Goal: Task Accomplishment & Management: Complete application form

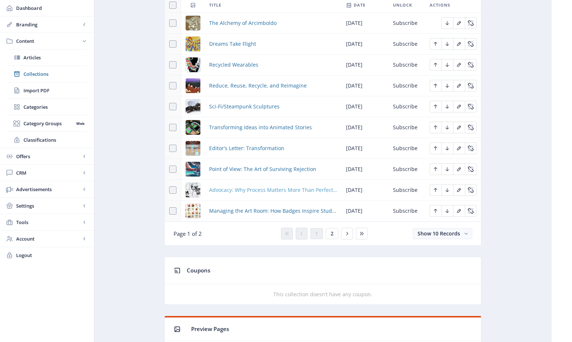
scroll to position [327, 0]
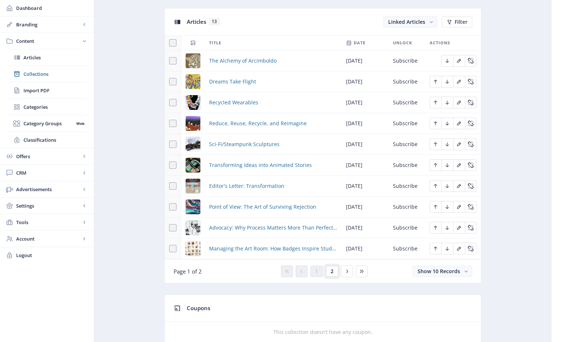
click at [331, 269] on span "2" at bounding box center [331, 272] width 3 height 6
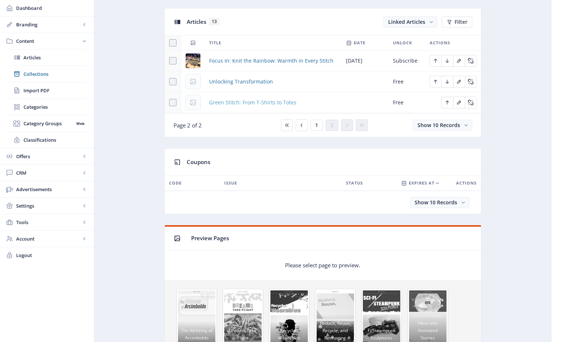
click at [242, 102] on span "Green Stitch: From T-Shirts to Totes" at bounding box center [252, 102] width 87 height 9
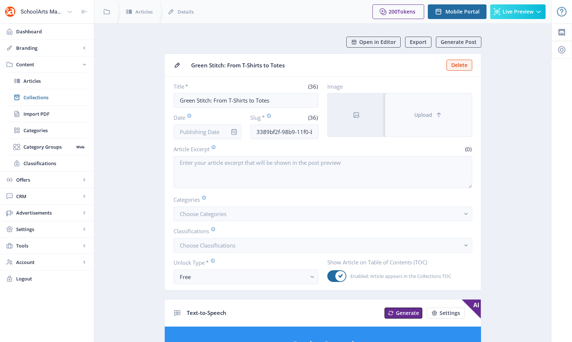
click at [426, 120] on button "Upload" at bounding box center [428, 115] width 87 height 43
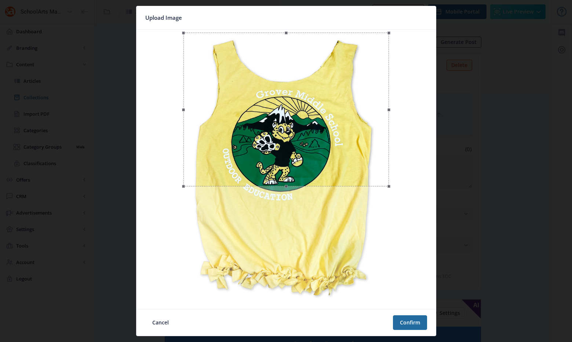
click at [275, 129] on div at bounding box center [285, 110] width 205 height 154
click at [169, 18] on span "Upload Image" at bounding box center [163, 17] width 37 height 11
click at [151, 328] on button "Cancel" at bounding box center [160, 323] width 30 height 15
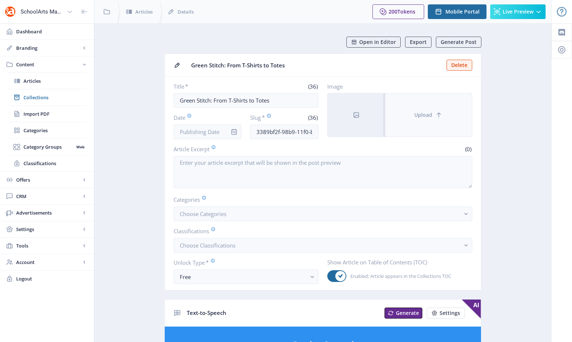
click at [442, 109] on button "Upload" at bounding box center [428, 115] width 87 height 43
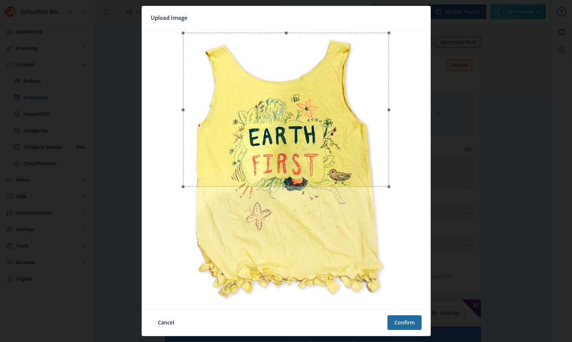
click at [356, 132] on div at bounding box center [286, 110] width 206 height 154
click at [404, 325] on button "Confirm" at bounding box center [404, 323] width 34 height 15
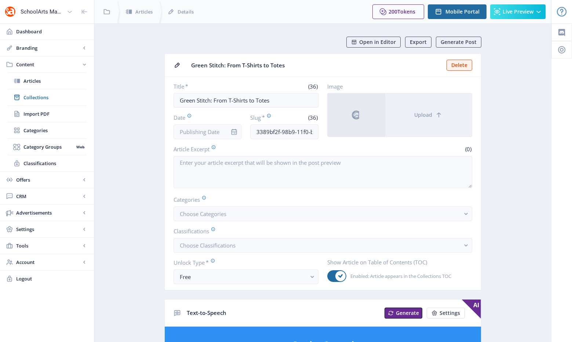
click at [224, 135] on input "Date" at bounding box center [207, 132] width 68 height 15
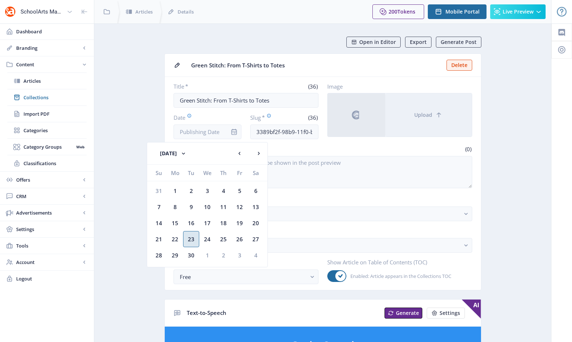
click at [189, 240] on div "23" at bounding box center [191, 239] width 16 height 16
type input "Sep 23, 2025"
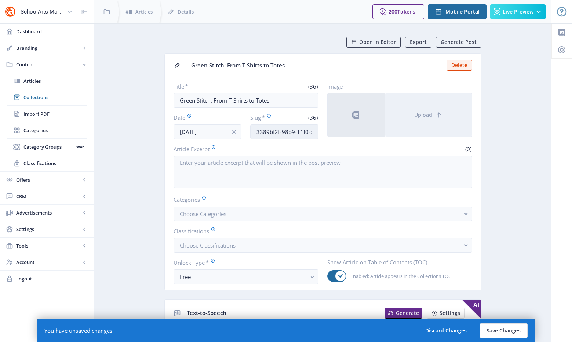
click at [266, 136] on input "3389bf2f-98b9-11f0-bd64-4201ac1fa005" at bounding box center [284, 132] width 68 height 15
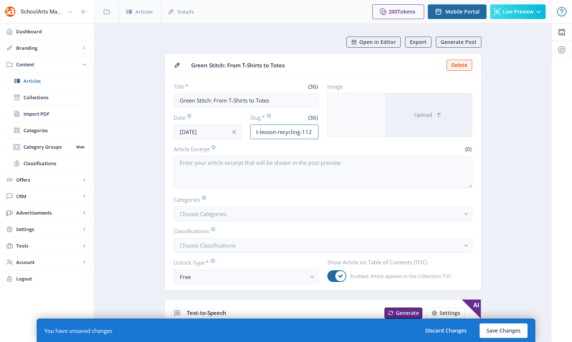
scroll to position [0, 39]
click at [293, 132] on input "elementary-art-lesson-recycling-1125" at bounding box center [284, 132] width 68 height 15
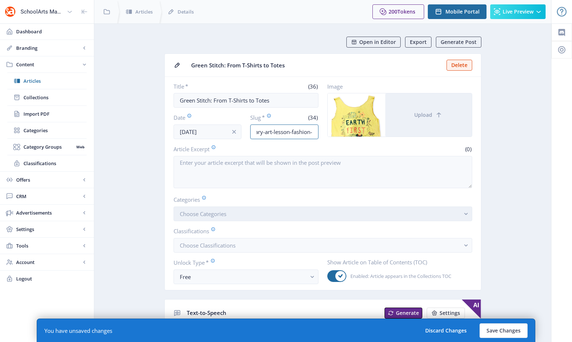
type input "elementary-art-lesson-fashion-1125"
click at [250, 210] on button "Choose Categories" at bounding box center [322, 214] width 298 height 15
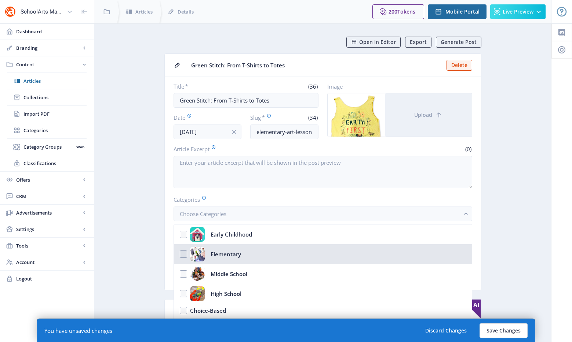
click at [228, 251] on div "Elementary" at bounding box center [225, 254] width 30 height 15
checkbox input "true"
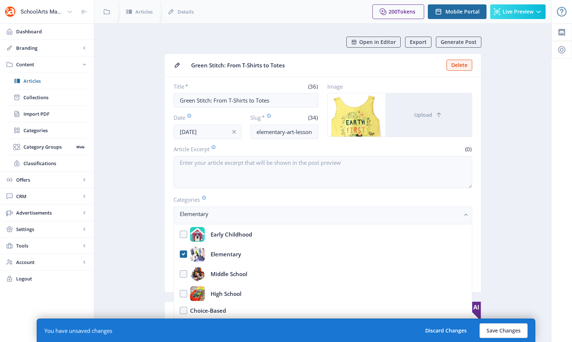
click at [224, 198] on label "Categories" at bounding box center [319, 200] width 293 height 8
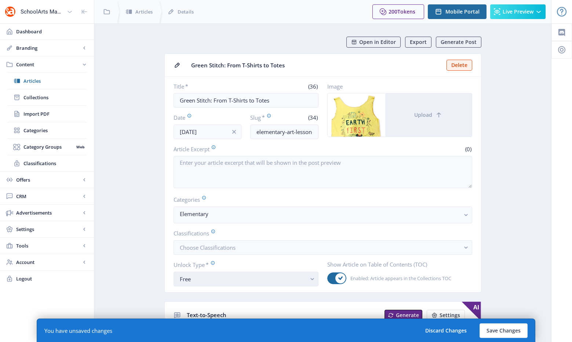
click at [197, 283] on div "Free" at bounding box center [243, 279] width 127 height 9
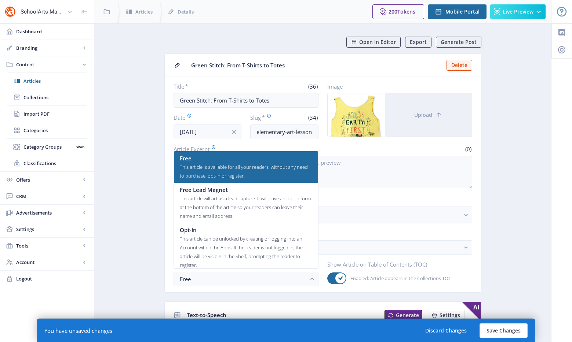
scroll to position [44, 0]
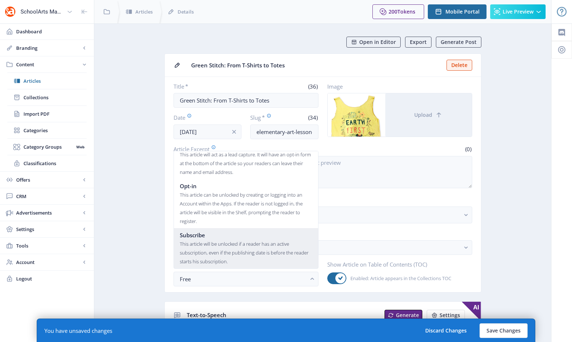
click at [202, 250] on div "This article will be unlocked if a reader has an active subscription, even if t…" at bounding box center [246, 253] width 132 height 26
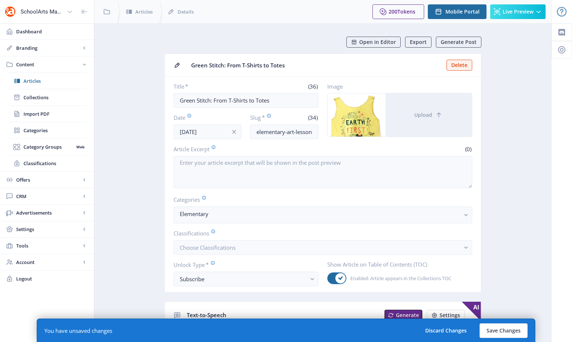
click at [210, 238] on app-form-field "Classifications Choose Classifications" at bounding box center [322, 243] width 298 height 26
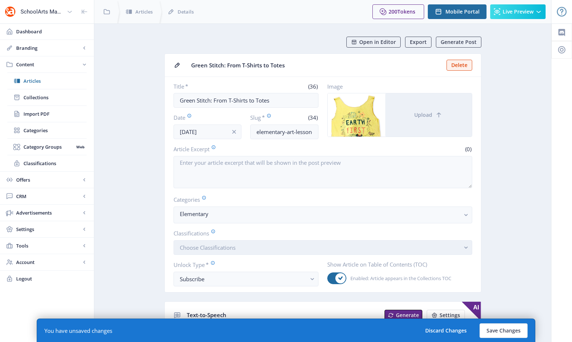
click at [209, 249] on span "Choose Classifications" at bounding box center [208, 247] width 56 height 7
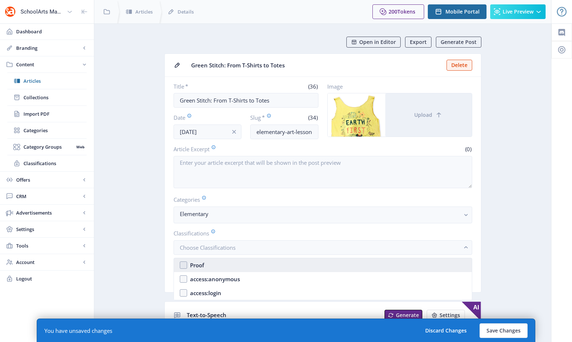
click at [204, 264] on nb-option "Proof" at bounding box center [323, 266] width 298 height 14
checkbox input "true"
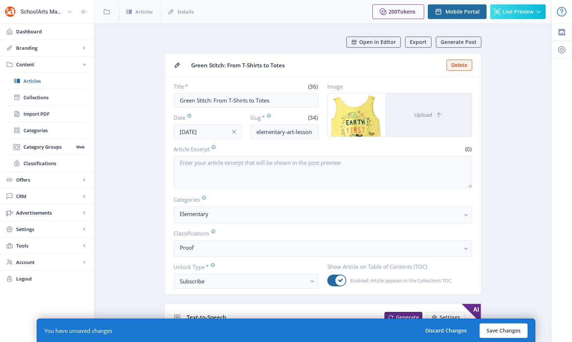
click at [503, 331] on button "Save Changes" at bounding box center [503, 331] width 48 height 15
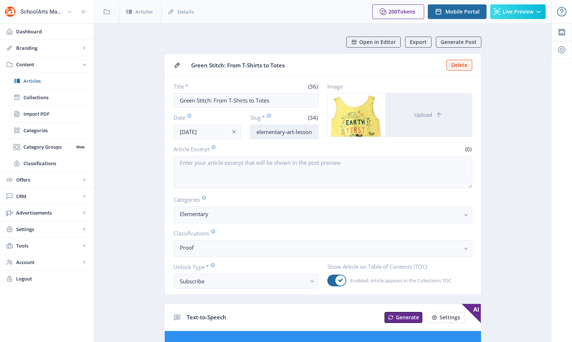
click at [291, 134] on input "elementary-art-lesson-fashion-1125" at bounding box center [284, 132] width 68 height 15
drag, startPoint x: 294, startPoint y: 133, endPoint x: 344, endPoint y: 140, distance: 50.3
click at [344, 140] on nb-card-body "Title * (36) Green Stitch: From T-Shirts to Totes Date Sep 23, 2025 Slug * (34)…" at bounding box center [323, 186] width 316 height 218
click at [296, 135] on input "elementary-art-lesson-fashion-1125" at bounding box center [284, 132] width 68 height 15
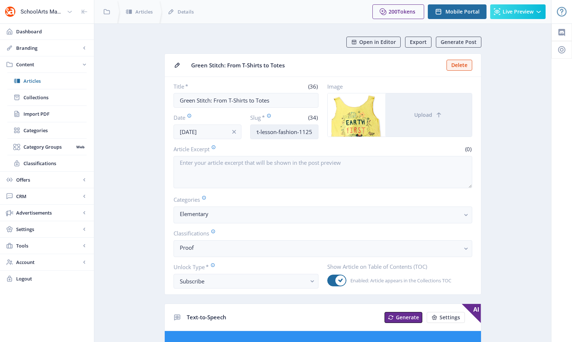
click at [285, 133] on input "elementary-art-lesson-fashion-1125" at bounding box center [284, 132] width 68 height 15
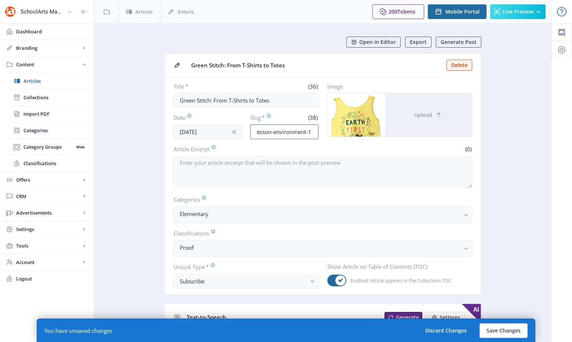
scroll to position [0, 50]
drag, startPoint x: 293, startPoint y: 136, endPoint x: 352, endPoint y: 136, distance: 58.3
click at [352, 136] on div "Title * (36) Green Stitch: From T-Shirts to Totes Date Sep 23, 2025 Slug * (38)…" at bounding box center [322, 111] width 298 height 56
drag, startPoint x: 299, startPoint y: 132, endPoint x: 407, endPoint y: 141, distance: 108.5
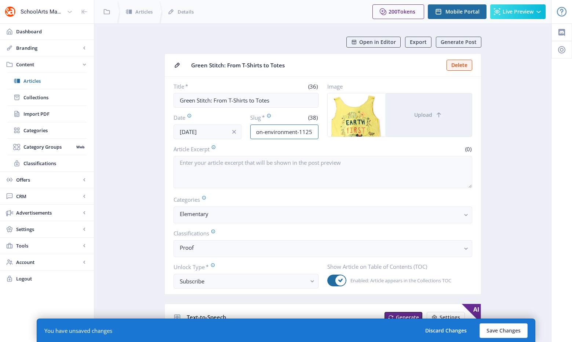
click at [407, 141] on nb-card-body "Title * (36) Green Stitch: From T-Shirts to Totes Date Sep 23, 2025 Slug * (38)…" at bounding box center [323, 186] width 316 height 218
click at [293, 131] on input "elementary-art-lesson-environment-1125" at bounding box center [284, 132] width 68 height 15
click at [305, 129] on input "elementary-art-lesson-environment-1125" at bounding box center [284, 132] width 68 height 15
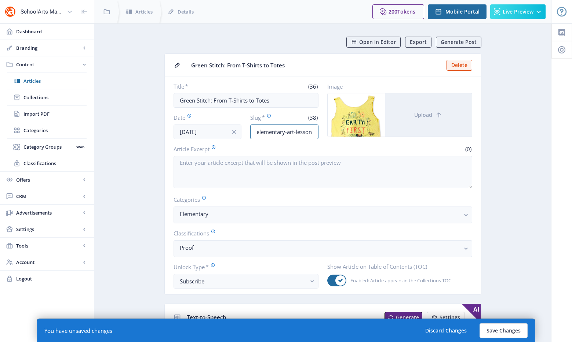
scroll to position [0, 50]
drag, startPoint x: 301, startPoint y: 131, endPoint x: 360, endPoint y: 135, distance: 58.9
click at [360, 135] on div "Title * (36) Green Stitch: From T-Shirts to Totes Date Sep 23, 2025 Slug * (38)…" at bounding box center [322, 111] width 298 height 56
click at [283, 135] on input "elementary-art-lesson-environment-1125" at bounding box center [284, 132] width 68 height 15
click at [276, 130] on input "elementary-art-lesson-environment-1125" at bounding box center [284, 132] width 68 height 15
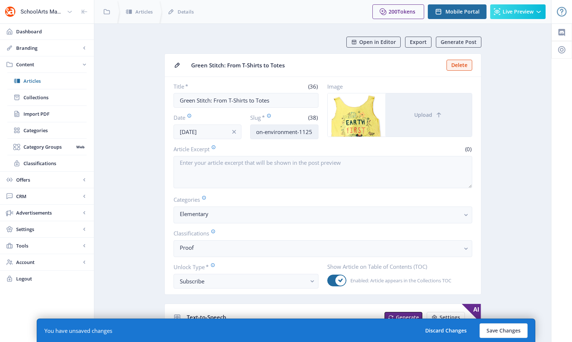
click at [276, 130] on input "elementary-art-lesson-environment-1125" at bounding box center [284, 132] width 68 height 15
click at [515, 331] on button "Save Changes" at bounding box center [503, 331] width 48 height 15
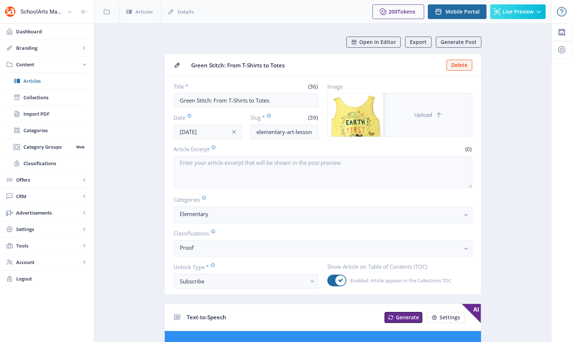
click at [424, 115] on span "Upload" at bounding box center [423, 115] width 18 height 6
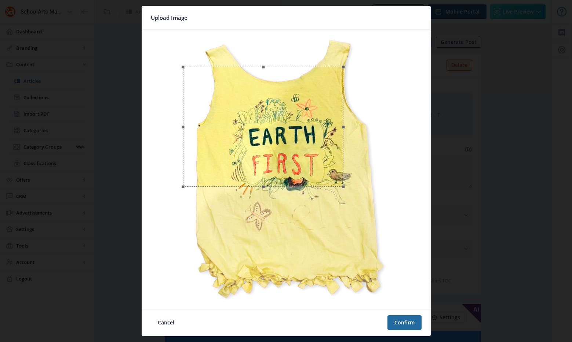
drag, startPoint x: 389, startPoint y: 33, endPoint x: 342, endPoint y: 84, distance: 69.3
click at [342, 84] on div at bounding box center [263, 127] width 160 height 120
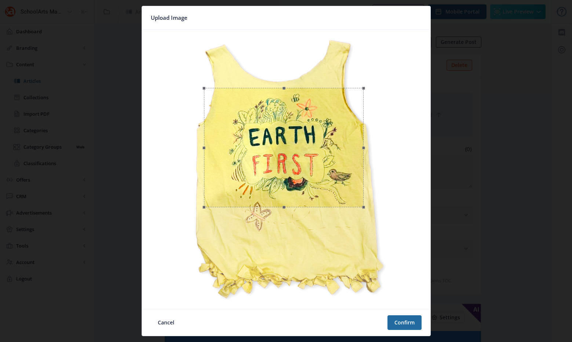
drag, startPoint x: 301, startPoint y: 114, endPoint x: 322, endPoint y: 135, distance: 29.3
click at [322, 135] on div at bounding box center [284, 148] width 160 height 120
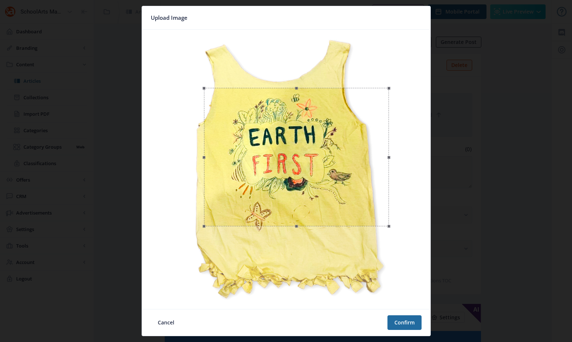
drag, startPoint x: 365, startPoint y: 208, endPoint x: 416, endPoint y: 226, distance: 53.9
click at [427, 237] on image-cropper at bounding box center [286, 170] width 288 height 280
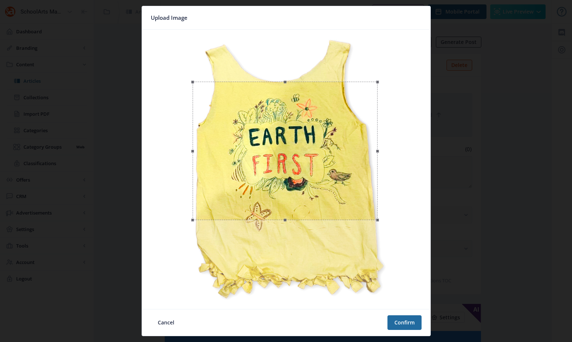
drag, startPoint x: 363, startPoint y: 200, endPoint x: 358, endPoint y: 195, distance: 7.6
click at [358, 195] on div at bounding box center [285, 151] width 185 height 139
click at [391, 325] on button "Confirm" at bounding box center [404, 323] width 34 height 15
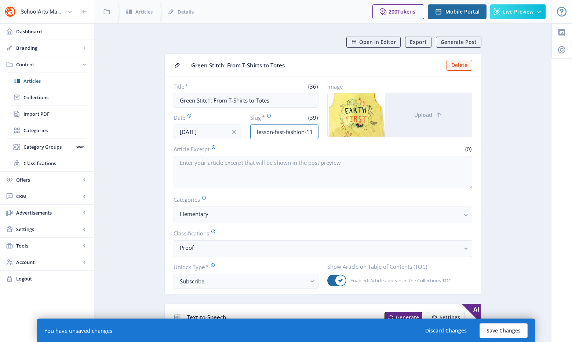
scroll to position [0, 47]
drag, startPoint x: 305, startPoint y: 136, endPoint x: 326, endPoint y: 138, distance: 20.9
click at [326, 138] on div "Title * (36) Green Stitch: From T-Shirts to Totes Date Sep 23, 2025 Slug * (39)…" at bounding box center [322, 111] width 298 height 56
click at [296, 133] on input "elementary-art-lesson-fast-fashion-1125" at bounding box center [284, 132] width 68 height 15
drag, startPoint x: 297, startPoint y: 132, endPoint x: 267, endPoint y: 132, distance: 29.3
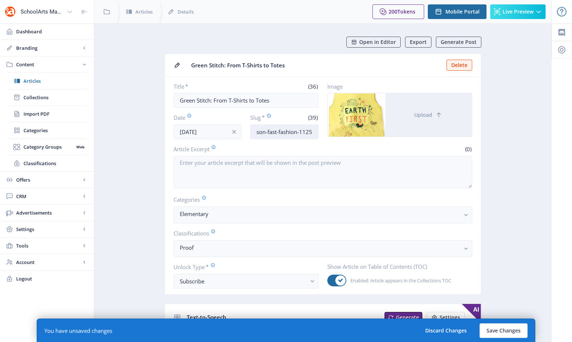
click at [267, 132] on input "elementary-art-lesson-fast-fashion-1125" at bounding box center [284, 132] width 68 height 15
click at [506, 332] on button "Save Changes" at bounding box center [503, 331] width 48 height 15
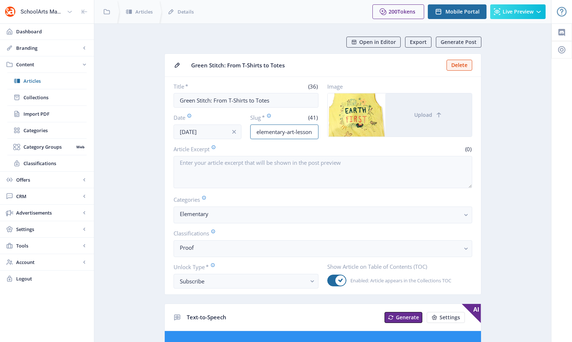
scroll to position [0, 56]
drag, startPoint x: 291, startPoint y: 136, endPoint x: 347, endPoint y: 138, distance: 55.8
click at [347, 138] on div "Title * (36) Green Stitch: From T-Shirts to Totes Date Sep 23, 2025 Slug * (41)…" at bounding box center [322, 111] width 298 height 56
click at [276, 133] on input "elementary-art-lesson-transformation-1125" at bounding box center [284, 132] width 68 height 15
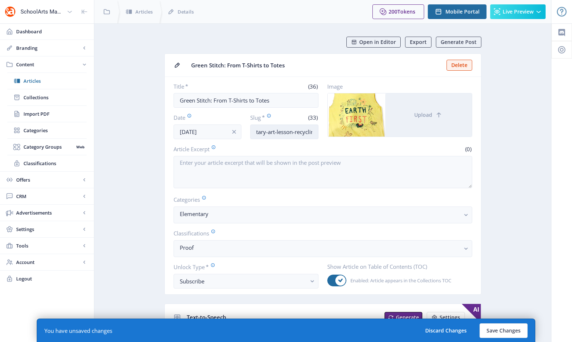
scroll to position [0, 25]
click at [297, 132] on input "elementary-art-lesson-recycling-1125" at bounding box center [284, 132] width 68 height 15
drag, startPoint x: 297, startPoint y: 137, endPoint x: 340, endPoint y: 133, distance: 42.7
click at [336, 133] on div "Title * (36) Green Stitch: From T-Shirts to Totes Date Sep 23, 2025 Slug * (36)…" at bounding box center [322, 111] width 298 height 56
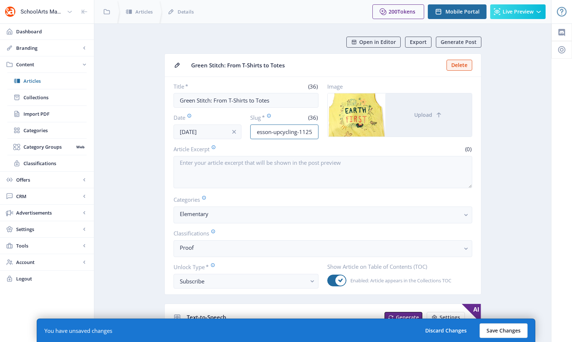
type input "elementary-art-lesson-upcycling-1125"
drag, startPoint x: 496, startPoint y: 335, endPoint x: 497, endPoint y: 325, distance: 10.7
click at [496, 335] on button "Save Changes" at bounding box center [503, 331] width 48 height 15
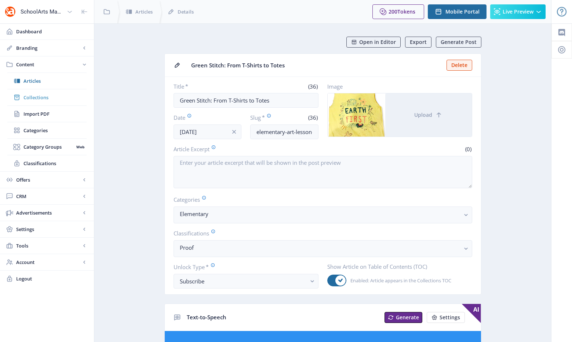
click at [63, 100] on span "Collections" at bounding box center [54, 97] width 63 height 7
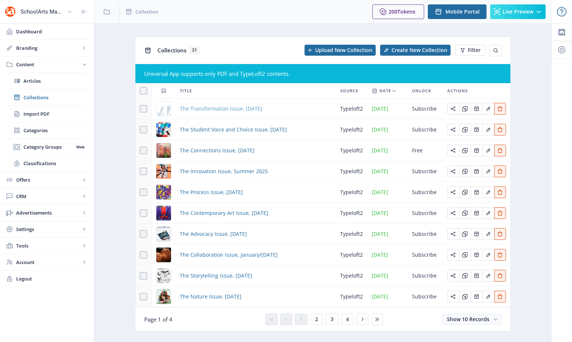
click at [201, 106] on span "The Transformation Issue, [DATE]" at bounding box center [221, 109] width 83 height 9
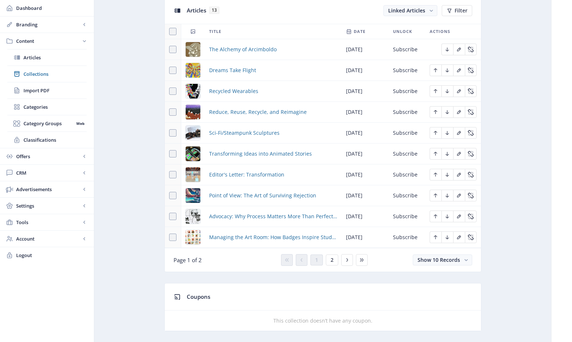
scroll to position [431, 0]
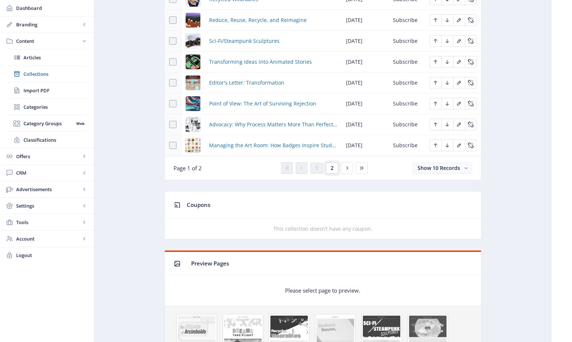
click at [330, 169] on span "2" at bounding box center [331, 168] width 3 height 6
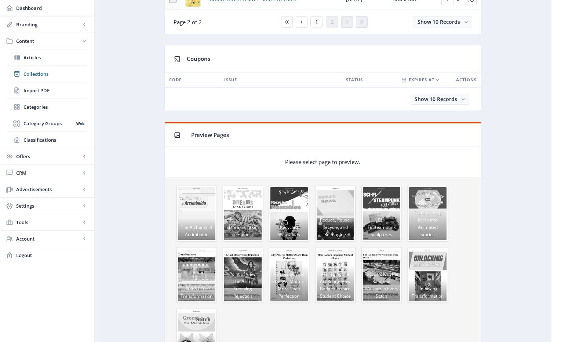
scroll to position [304, 0]
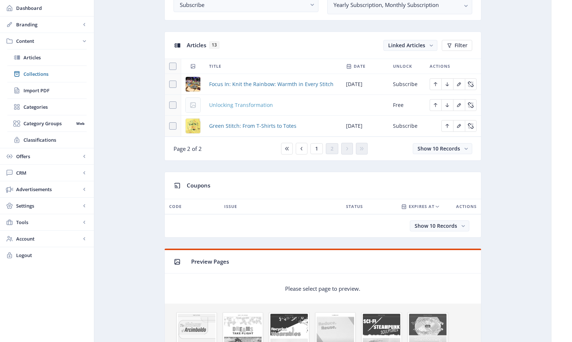
click at [228, 106] on span "Unlocking Transformation" at bounding box center [241, 105] width 64 height 9
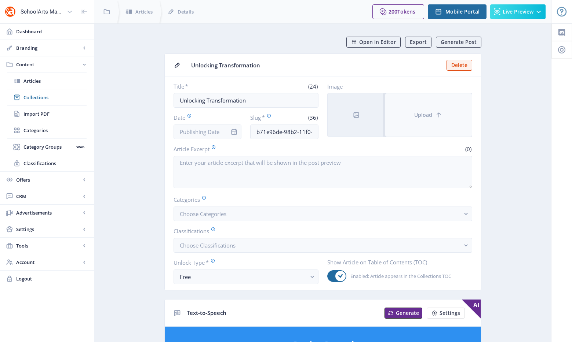
click at [420, 113] on span "Upload" at bounding box center [423, 115] width 18 height 6
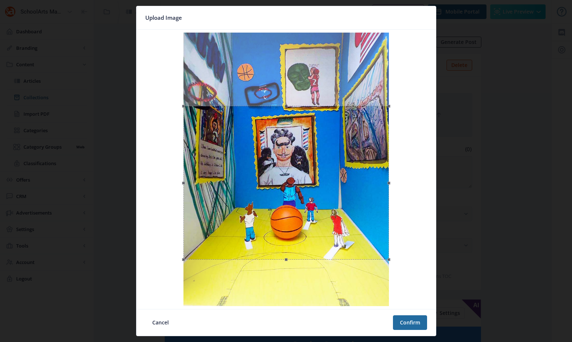
drag, startPoint x: 310, startPoint y: 183, endPoint x: 321, endPoint y: 243, distance: 60.8
click at [321, 243] on div at bounding box center [285, 183] width 205 height 154
click at [424, 327] on button "Confirm" at bounding box center [410, 323] width 34 height 15
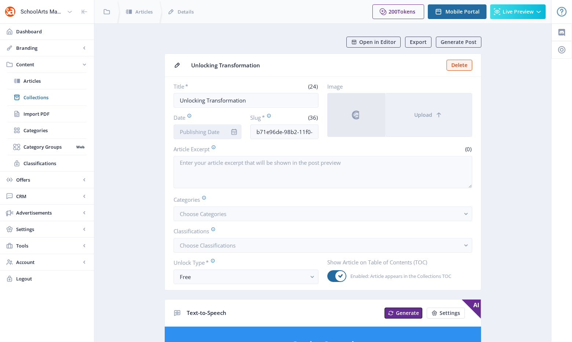
click at [220, 134] on input "Date" at bounding box center [207, 132] width 68 height 15
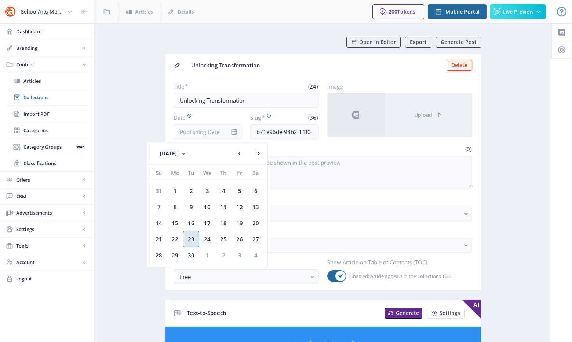
click at [190, 241] on div "23" at bounding box center [191, 239] width 16 height 16
type input "Sep 23, 2025"
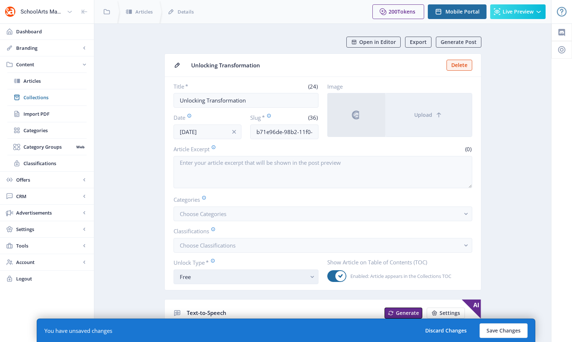
click at [213, 275] on div "Free" at bounding box center [243, 277] width 127 height 9
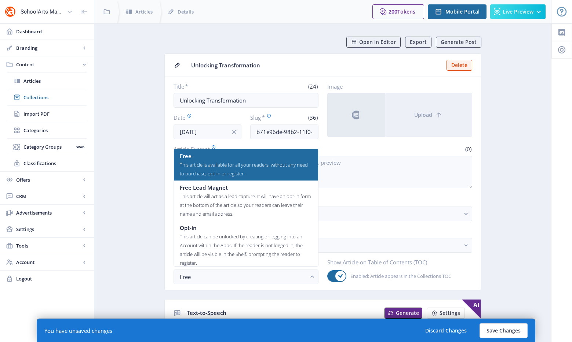
scroll to position [44, 0]
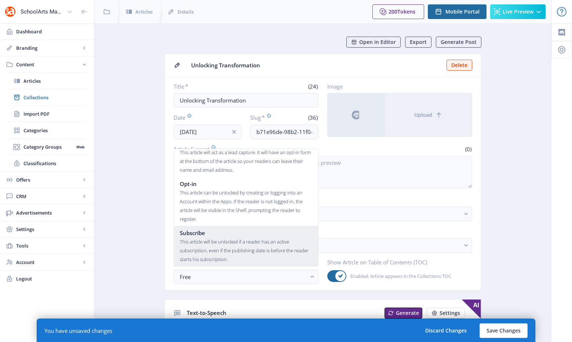
click at [208, 249] on div "This article will be unlocked if a reader has an active subscription, even if t…" at bounding box center [246, 251] width 132 height 26
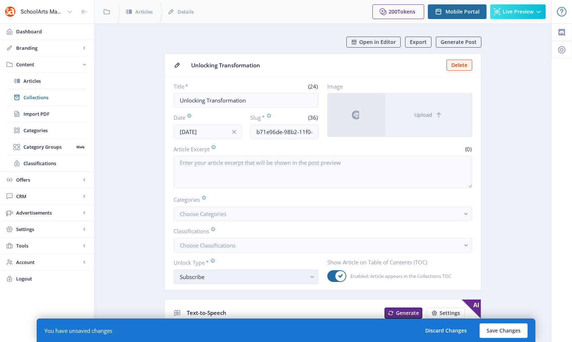
click at [213, 276] on div "Subscribe" at bounding box center [243, 277] width 127 height 9
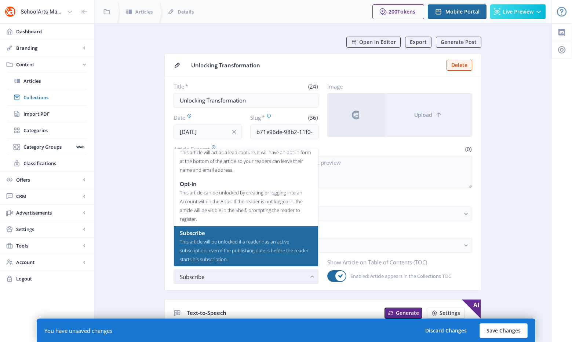
click at [213, 275] on div "Subscribe" at bounding box center [243, 277] width 127 height 9
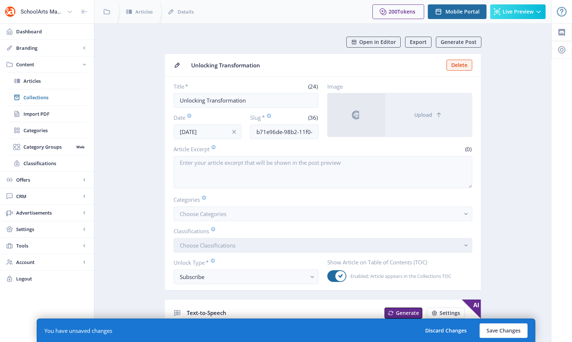
click at [222, 245] on span "Choose Classifications" at bounding box center [208, 245] width 56 height 7
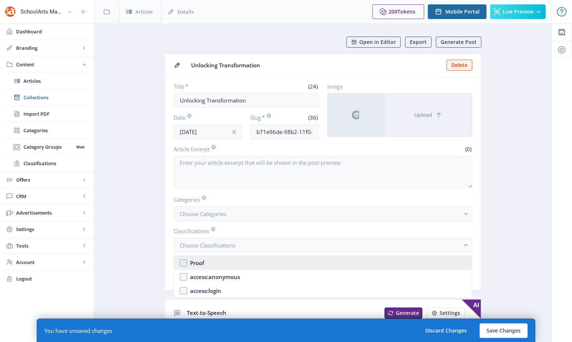
click at [217, 261] on nb-option "Proof" at bounding box center [323, 263] width 298 height 14
checkbox input "true"
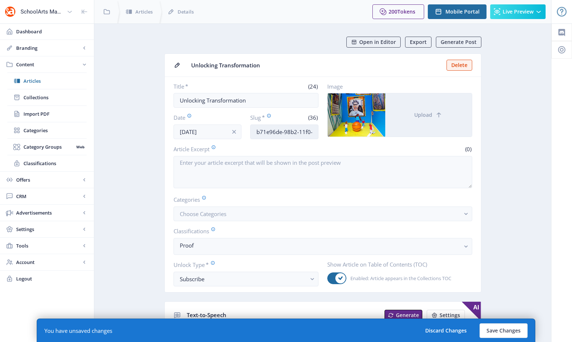
click at [266, 129] on input "b71e96de-98b2-11f0-bd64-4201ac1fa005" at bounding box center [284, 132] width 68 height 15
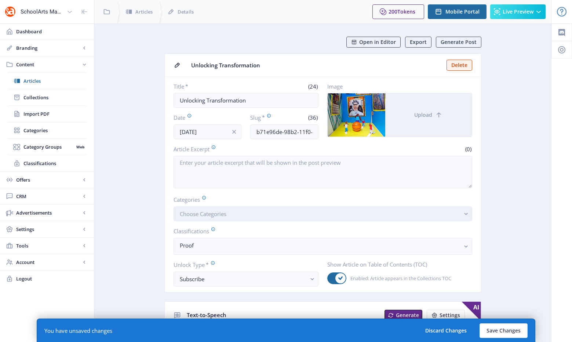
click at [213, 217] on span "Choose Categories" at bounding box center [203, 213] width 47 height 7
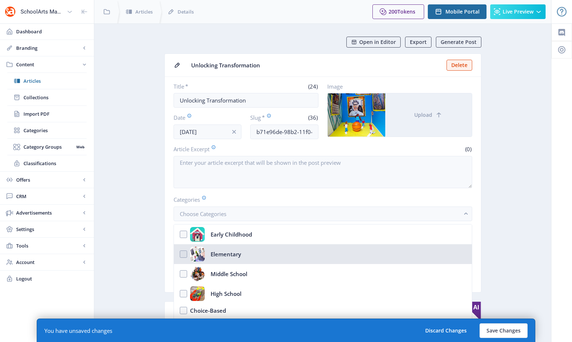
click at [214, 248] on div "Elementary" at bounding box center [225, 254] width 30 height 15
checkbox input "true"
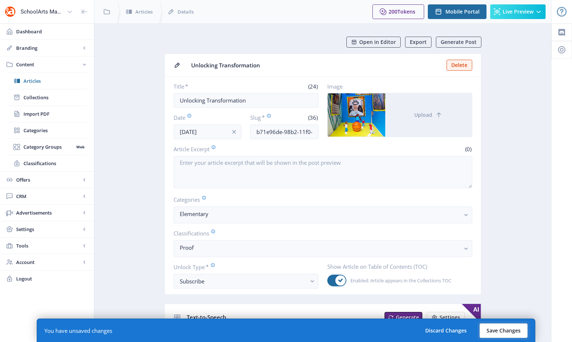
click at [506, 332] on button "Save Changes" at bounding box center [503, 331] width 48 height 15
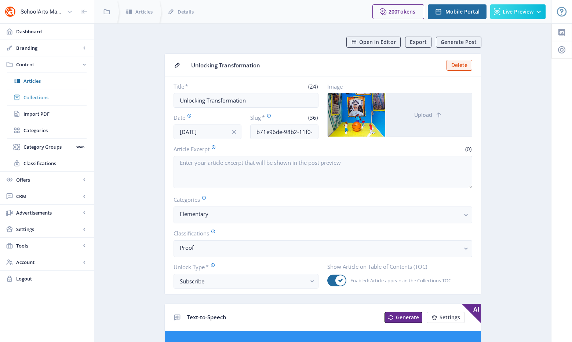
click at [29, 99] on span "Collections" at bounding box center [54, 97] width 63 height 7
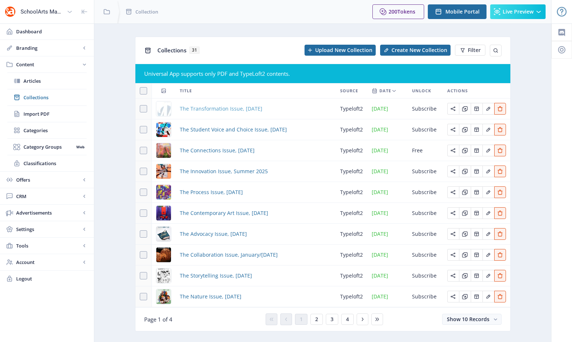
click at [208, 107] on span "The Transformation Issue, [DATE]" at bounding box center [221, 109] width 83 height 9
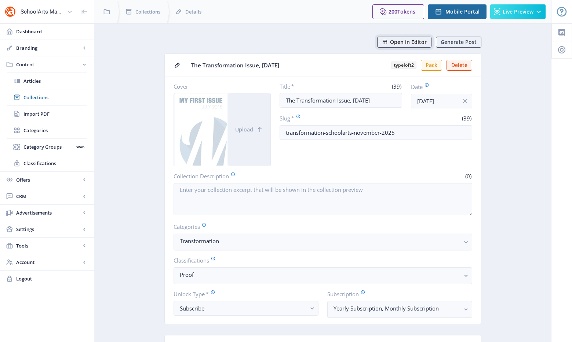
click at [403, 44] on span "Open in Editor" at bounding box center [408, 42] width 37 height 6
click at [48, 94] on span "Collections" at bounding box center [54, 97] width 63 height 7
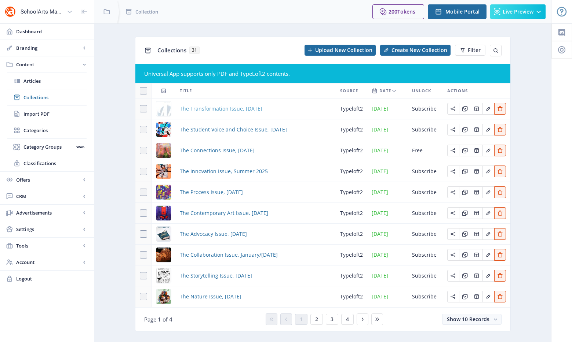
click at [232, 109] on span "The Transformation Issue, [DATE]" at bounding box center [221, 109] width 83 height 9
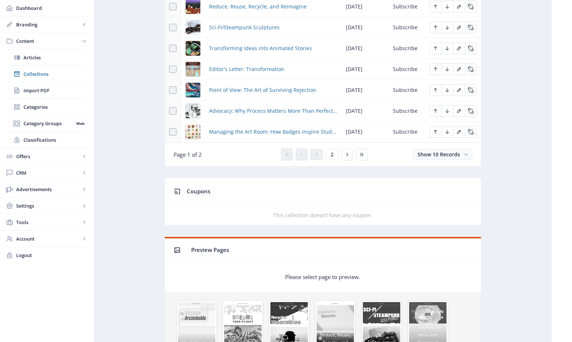
scroll to position [482, 0]
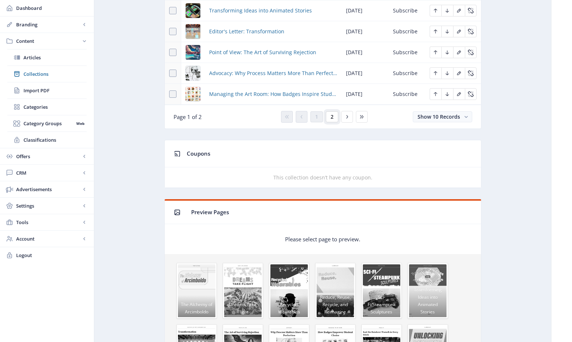
click at [331, 117] on span "2" at bounding box center [331, 117] width 3 height 6
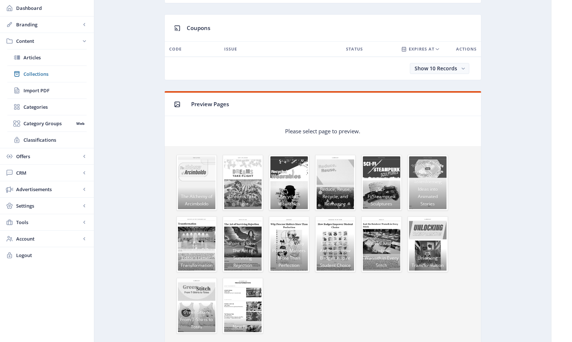
scroll to position [318, 0]
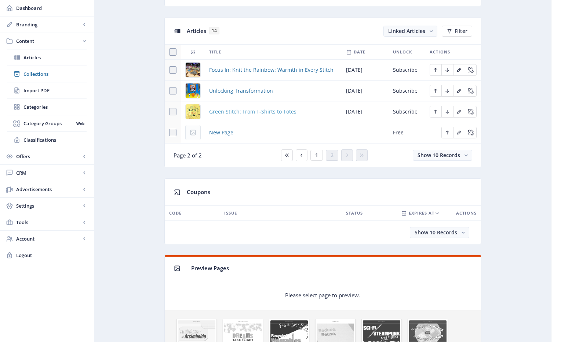
click at [233, 112] on span "Green Stitch: From T-Shirts to Totes" at bounding box center [252, 111] width 87 height 9
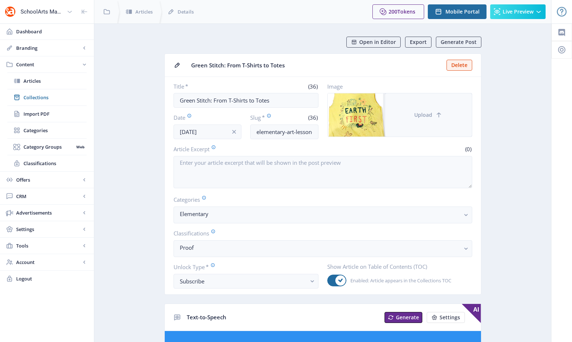
click at [408, 112] on button "Upload" at bounding box center [428, 115] width 87 height 43
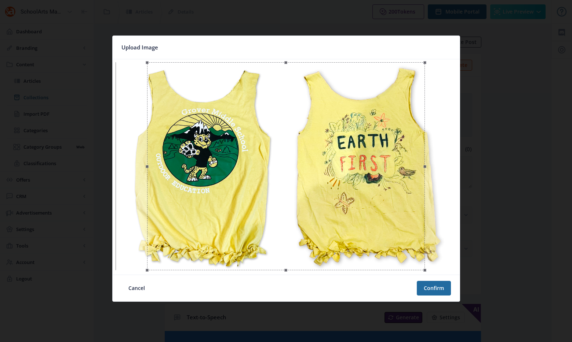
drag, startPoint x: 143, startPoint y: 62, endPoint x: 254, endPoint y: 98, distance: 117.0
click at [127, 59] on image-cropper at bounding box center [286, 167] width 347 height 216
drag, startPoint x: 305, startPoint y: 134, endPoint x: 300, endPoint y: 134, distance: 5.1
click at [300, 134] on div at bounding box center [281, 166] width 278 height 208
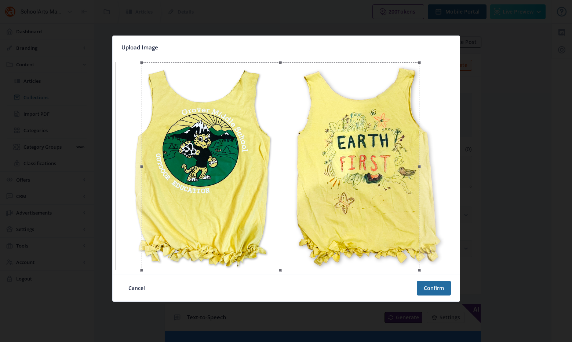
drag, startPoint x: 334, startPoint y: 148, endPoint x: 334, endPoint y: 154, distance: 6.6
click at [334, 154] on div at bounding box center [281, 166] width 278 height 208
click at [434, 289] on button "Confirm" at bounding box center [434, 288] width 34 height 15
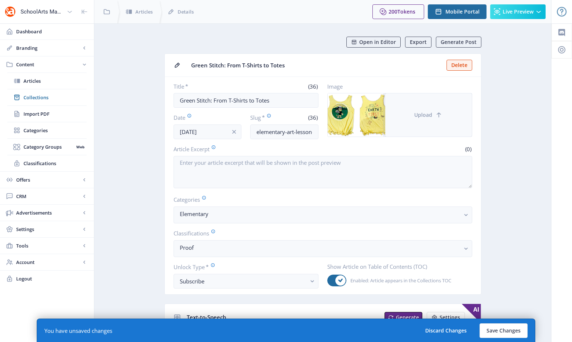
click at [413, 116] on button "Upload" at bounding box center [428, 115] width 87 height 43
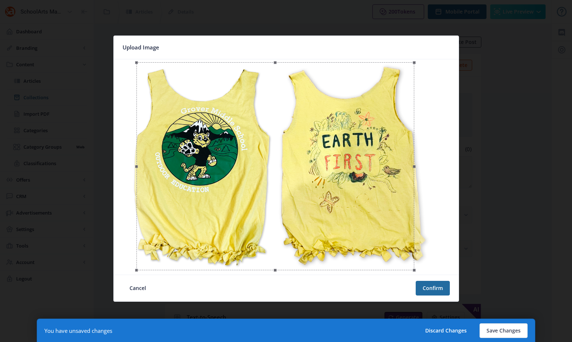
drag, startPoint x: 289, startPoint y: 127, endPoint x: 278, endPoint y: 131, distance: 11.2
click at [278, 131] on div at bounding box center [275, 166] width 278 height 208
click at [432, 289] on button "Confirm" at bounding box center [432, 288] width 34 height 15
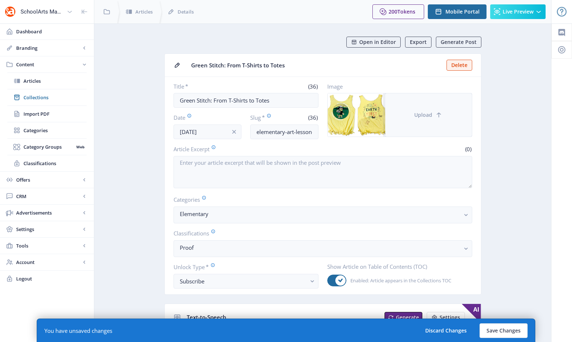
click at [455, 96] on button "Upload" at bounding box center [428, 115] width 87 height 43
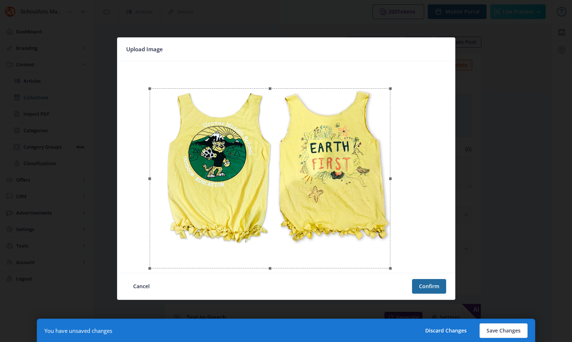
drag, startPoint x: 423, startPoint y: 64, endPoint x: 391, endPoint y: 85, distance: 38.2
click at [391, 85] on span at bounding box center [390, 88] width 9 height 9
drag, startPoint x: 369, startPoint y: 126, endPoint x: 376, endPoint y: 114, distance: 14.3
click at [376, 114] on div at bounding box center [277, 166] width 241 height 180
click at [421, 286] on button "Confirm" at bounding box center [429, 286] width 34 height 15
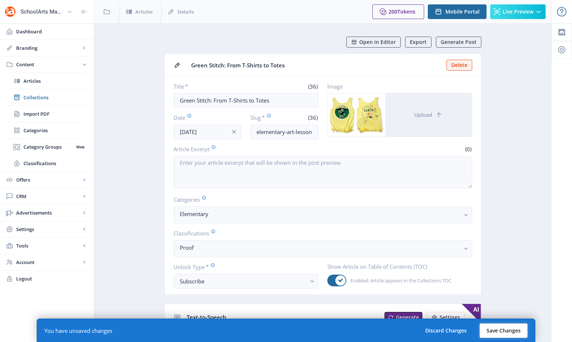
click at [498, 329] on button "Save Changes" at bounding box center [503, 331] width 48 height 15
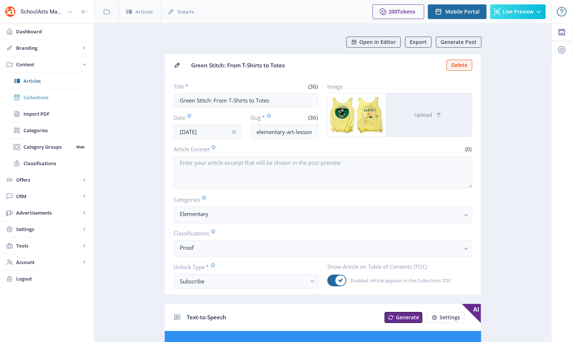
click at [29, 98] on span "Collections" at bounding box center [54, 97] width 63 height 7
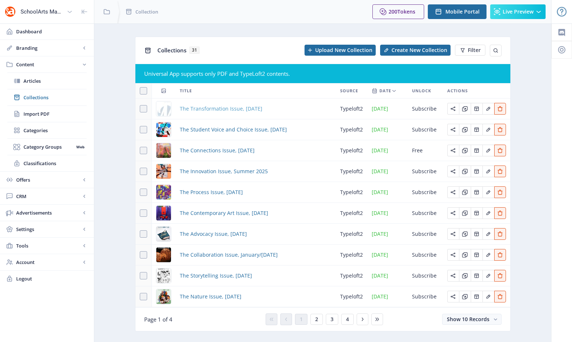
click at [195, 108] on span "The Transformation Issue, [DATE]" at bounding box center [221, 109] width 83 height 9
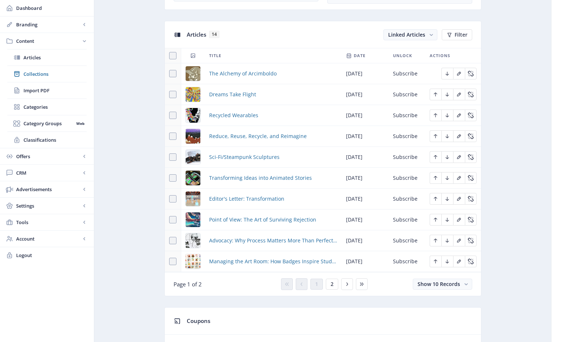
scroll to position [358, 0]
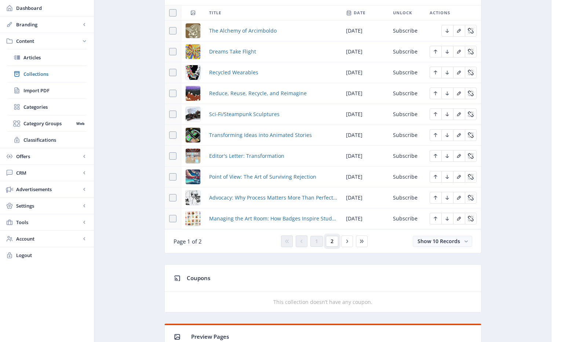
click at [331, 240] on span "2" at bounding box center [331, 242] width 3 height 6
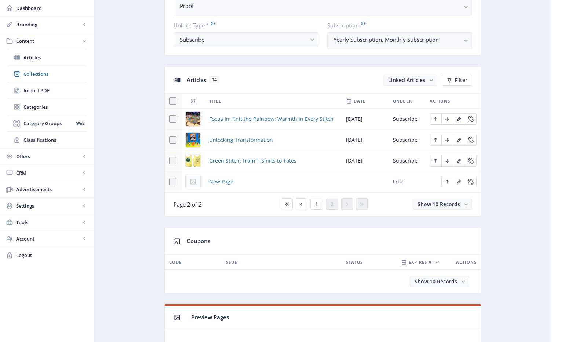
scroll to position [231, 0]
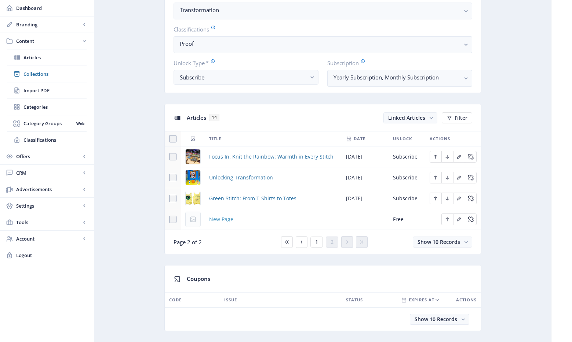
click at [219, 220] on span "New Page" at bounding box center [221, 219] width 24 height 9
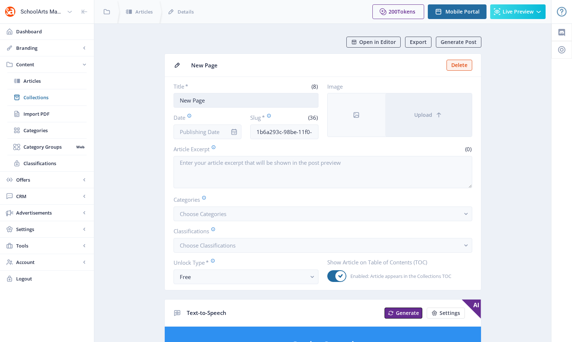
click at [214, 100] on input "New Page" at bounding box center [245, 100] width 145 height 15
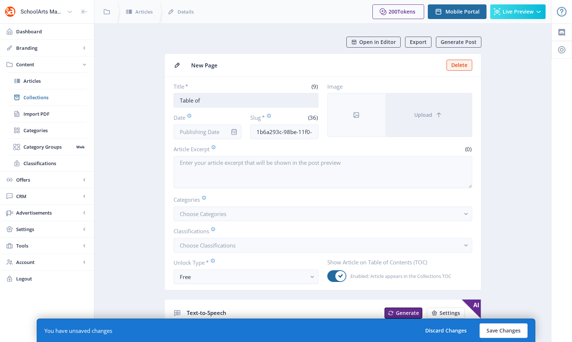
type input "Table of Contents"
click at [213, 139] on input "Date" at bounding box center [207, 132] width 68 height 15
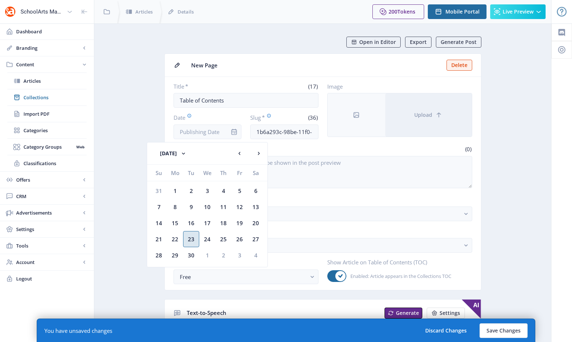
click at [195, 238] on div "23" at bounding box center [191, 239] width 16 height 16
type input "Sep 23, 2025"
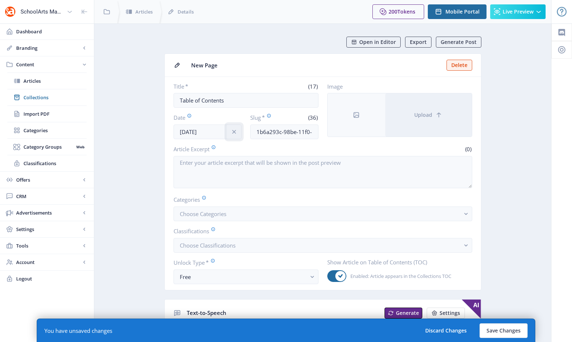
click at [232, 133] on icon "info" at bounding box center [234, 132] width 4 height 4
click at [202, 276] on div "Free" at bounding box center [243, 277] width 127 height 9
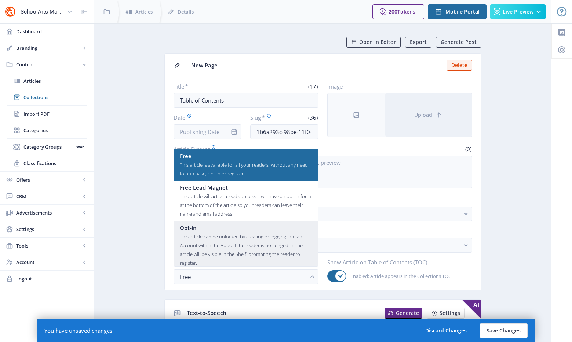
scroll to position [44, 0]
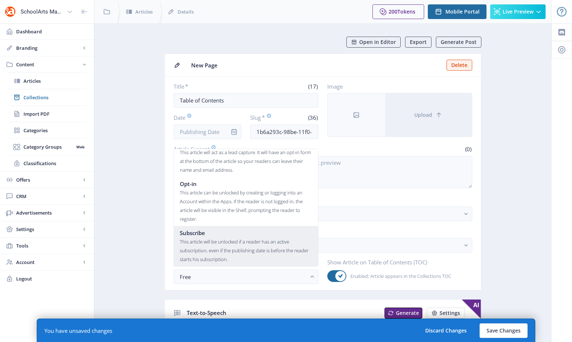
click at [213, 255] on div "This article will be unlocked if a reader has an active subscription, even if t…" at bounding box center [246, 251] width 132 height 26
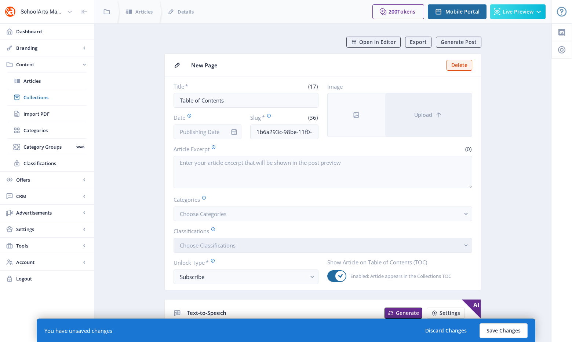
click at [219, 239] on button "Choose Classifications" at bounding box center [322, 245] width 298 height 15
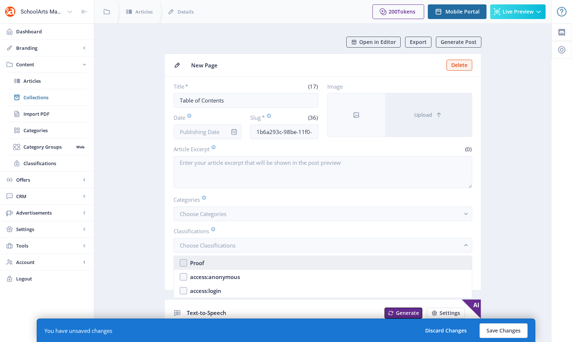
click at [210, 263] on nb-option "Proof" at bounding box center [323, 263] width 298 height 14
checkbox input "true"
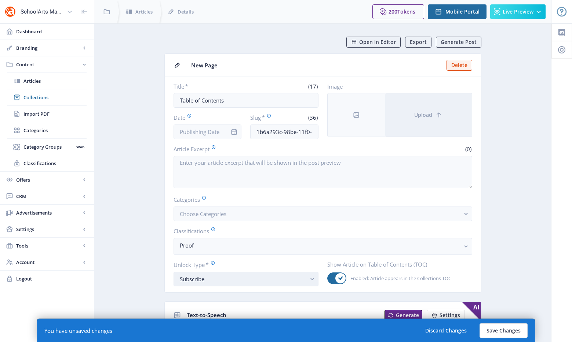
click at [211, 279] on div "Subscribe" at bounding box center [243, 279] width 127 height 9
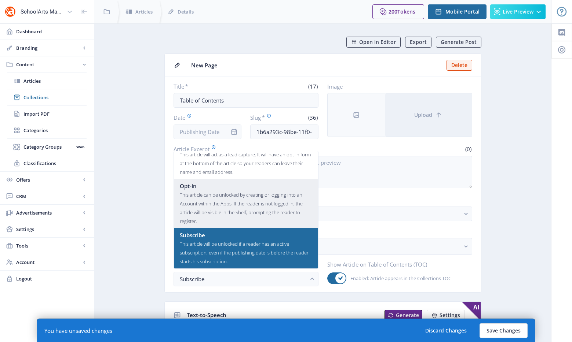
scroll to position [0, 0]
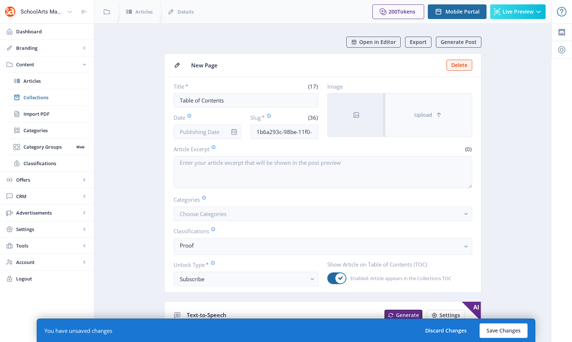
click at [430, 127] on button "Upload" at bounding box center [428, 115] width 87 height 43
click at [423, 116] on span "Upload" at bounding box center [423, 115] width 18 height 6
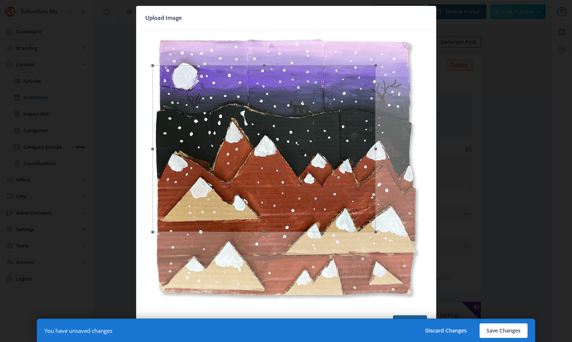
drag, startPoint x: 419, startPoint y: 33, endPoint x: 376, endPoint y: 89, distance: 70.8
click at [375, 89] on div at bounding box center [264, 148] width 223 height 167
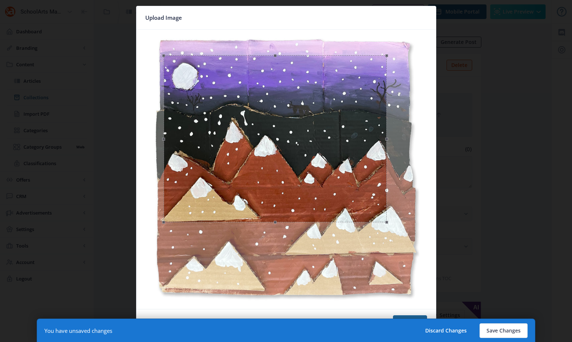
drag, startPoint x: 350, startPoint y: 111, endPoint x: 361, endPoint y: 102, distance: 14.8
click at [361, 102] on div at bounding box center [275, 138] width 223 height 167
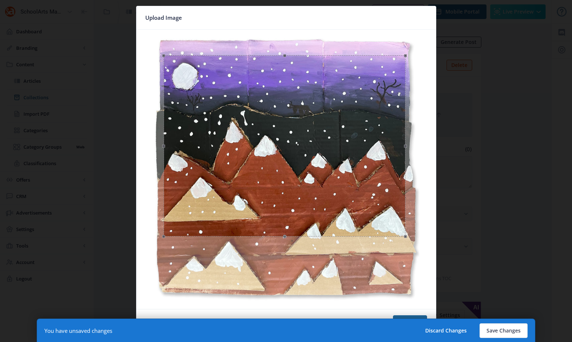
drag, startPoint x: 388, startPoint y: 220, endPoint x: 406, endPoint y: 244, distance: 30.0
click at [406, 244] on div at bounding box center [285, 170] width 293 height 274
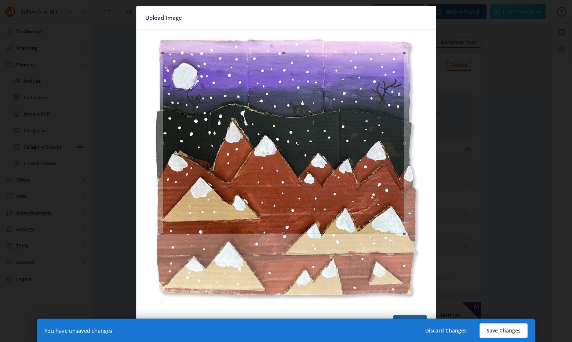
click at [398, 229] on div at bounding box center [283, 143] width 242 height 181
click at [491, 331] on button "Save Changes" at bounding box center [503, 331] width 48 height 15
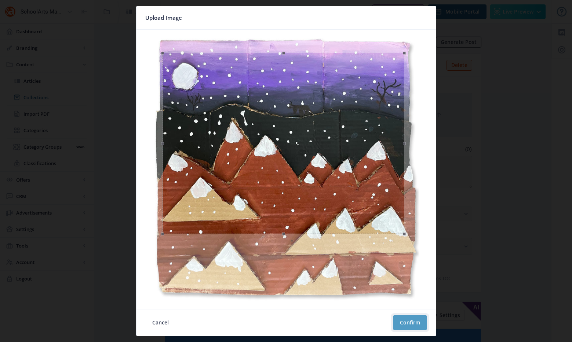
click at [410, 317] on button "Confirm" at bounding box center [410, 323] width 34 height 15
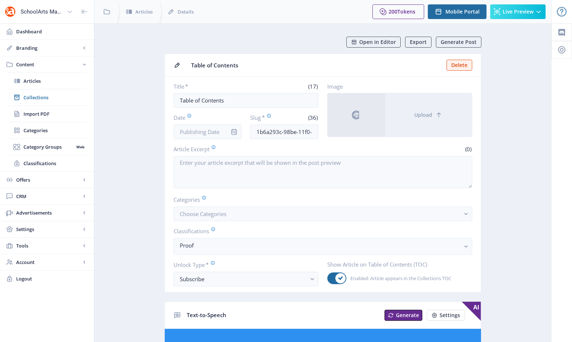
click at [279, 133] on input "1b6a293c-98be-11f0-bd64-4201ac1fa005" at bounding box center [284, 132] width 68 height 15
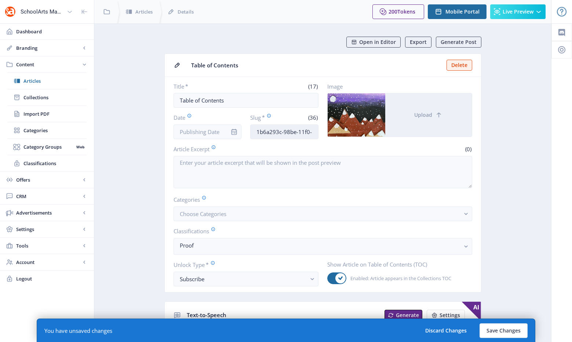
click at [277, 135] on input "1b6a293c-98be-11f0-bd64-4201ac1fa005" at bounding box center [284, 132] width 68 height 15
paste input "student-voice-choice-table-of-contents-102"
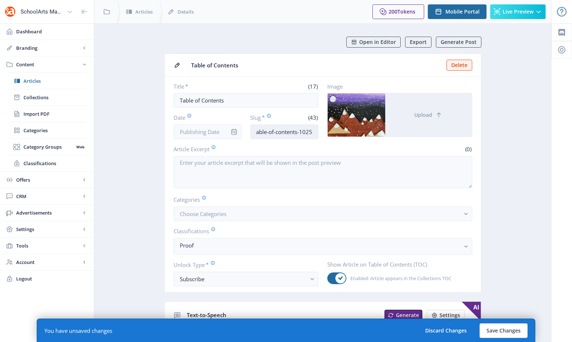
click at [342, 130] on div "Title * (17) Table of Contents Date Slug * (43) student-voice-choice-table-of-c…" at bounding box center [322, 111] width 298 height 56
click at [289, 134] on input "student-voice-choice-table-of-contents-1025" at bounding box center [284, 132] width 68 height 15
drag, startPoint x: 276, startPoint y: 134, endPoint x: 228, endPoint y: 138, distance: 48.9
click at [228, 138] on div "Date Slug * (43) student-voice-choice-table-of-contents-1025" at bounding box center [245, 127] width 145 height 26
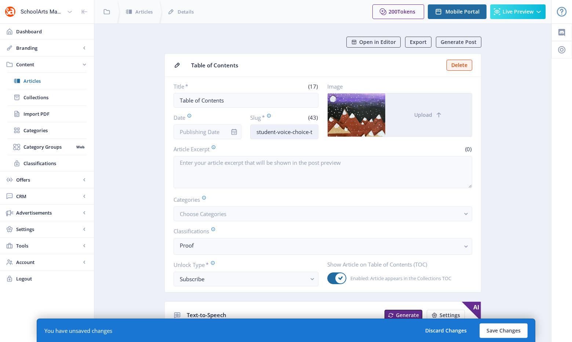
click at [286, 135] on input "student-voice-choice-table-of-contents-1025" at bounding box center [284, 132] width 68 height 15
drag, startPoint x: 290, startPoint y: 132, endPoint x: 242, endPoint y: 132, distance: 48.4
click at [242, 132] on div "Date Slug * (43) student-voice-choice-table-of-contents-1025" at bounding box center [245, 127] width 145 height 26
type input "transformation-choice-table-of-contents-1125"
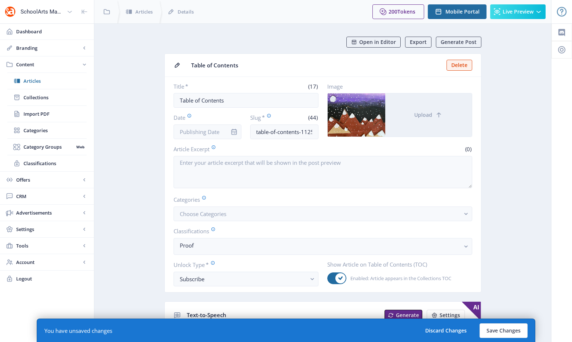
click at [503, 330] on button "Save Changes" at bounding box center [503, 331] width 48 height 15
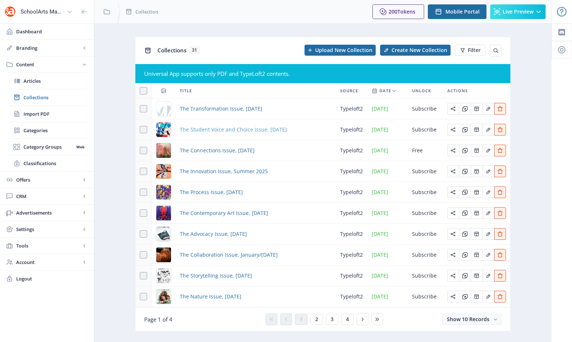
click at [244, 130] on span "The Student Voice and Choice Issue, [DATE]" at bounding box center [233, 129] width 107 height 9
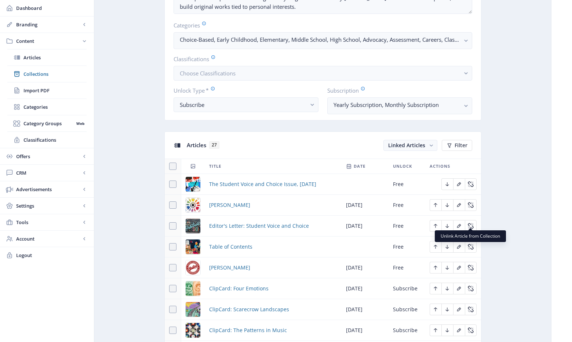
scroll to position [211, 0]
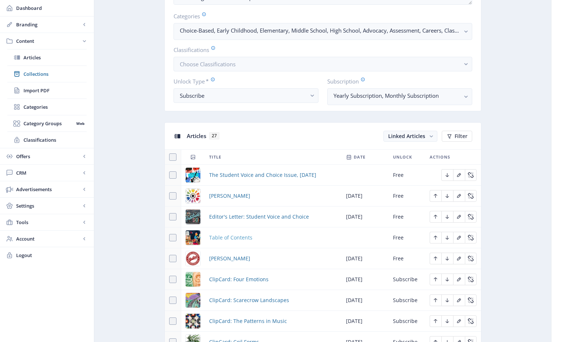
click at [230, 235] on span "Table of Contents" at bounding box center [230, 238] width 43 height 9
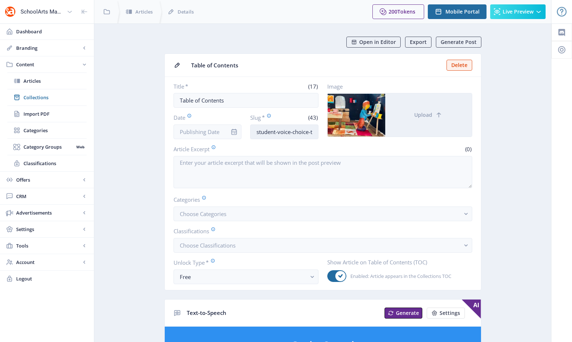
click at [299, 132] on input "student-voice-choice-table-of-contents-1025" at bounding box center [284, 132] width 68 height 15
